Goal: Communication & Community: Answer question/provide support

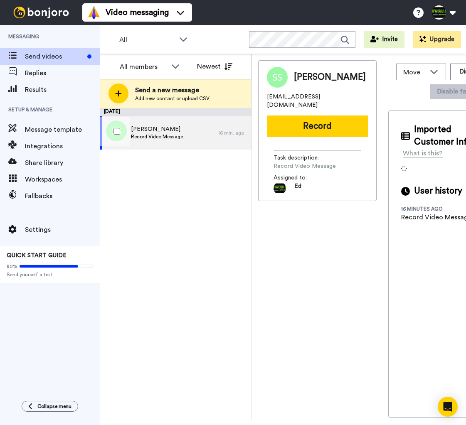
click at [183, 132] on div "Sandi Smith Record Video Message" at bounding box center [159, 132] width 118 height 33
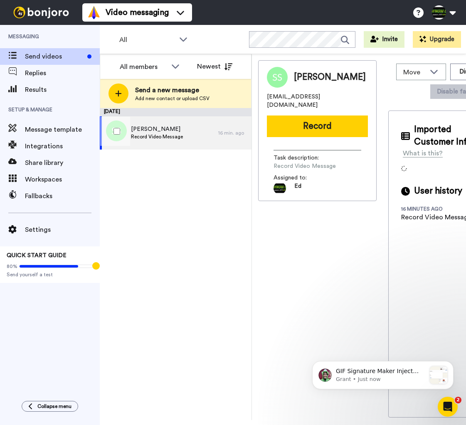
click at [195, 133] on div "Sandi Smith Record Video Message" at bounding box center [159, 132] width 118 height 33
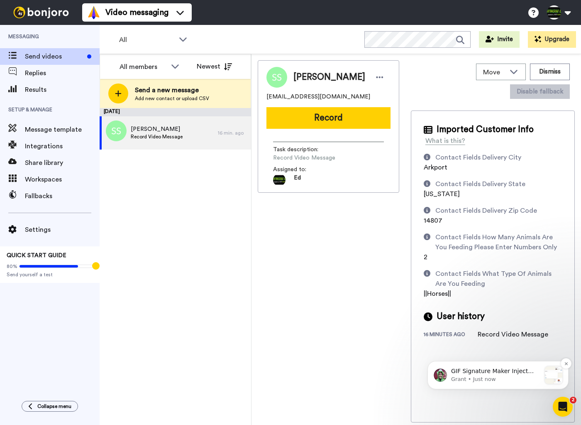
click at [465, 376] on p "Grant • Just now" at bounding box center [496, 378] width 90 height 7
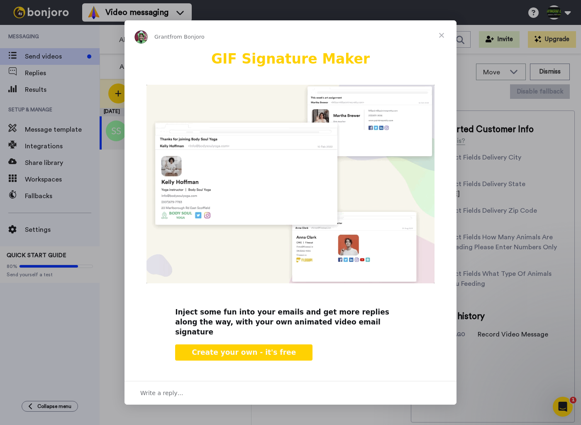
click at [264, 348] on span "Create your own - it's free" at bounding box center [244, 352] width 104 height 8
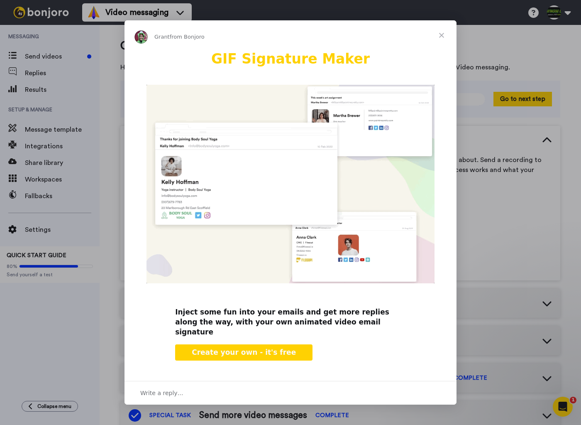
click at [441, 42] on span "Close" at bounding box center [442, 35] width 30 height 30
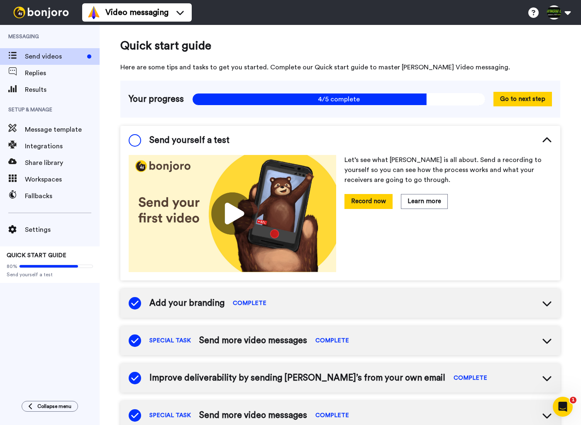
click at [50, 55] on span "Send videos" at bounding box center [54, 57] width 59 height 10
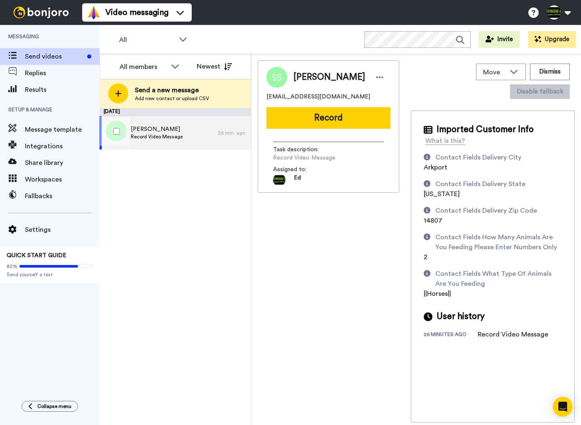
click at [176, 135] on span "Record Video Message" at bounding box center [157, 136] width 52 height 7
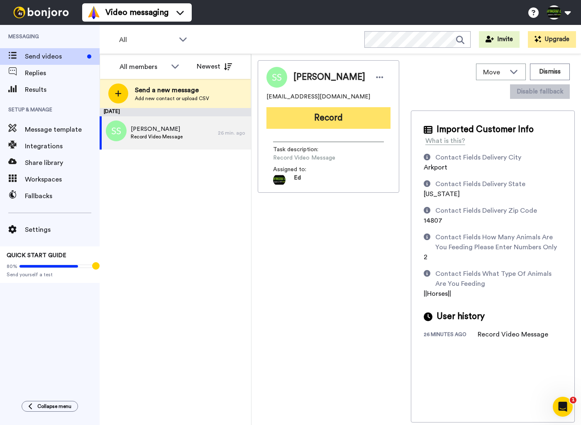
click at [335, 121] on button "Record" at bounding box center [329, 118] width 124 height 22
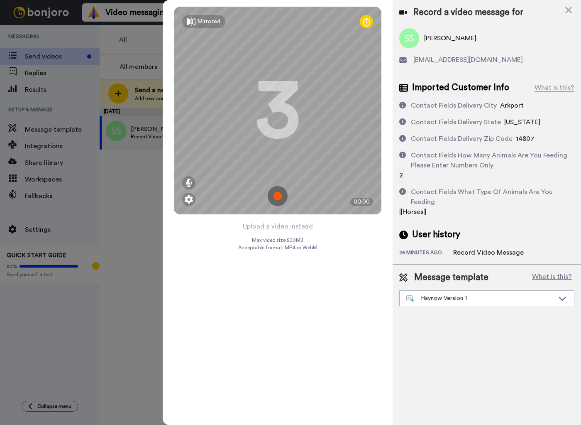
click at [277, 196] on img at bounding box center [278, 196] width 20 height 20
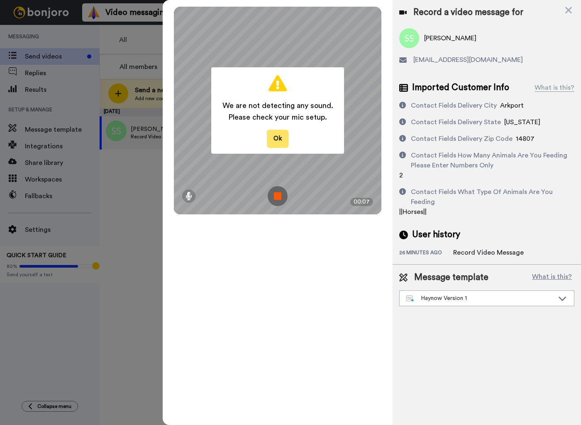
click at [273, 140] on button "Ok" at bounding box center [278, 139] width 22 height 18
